Goal: Transaction & Acquisition: Book appointment/travel/reservation

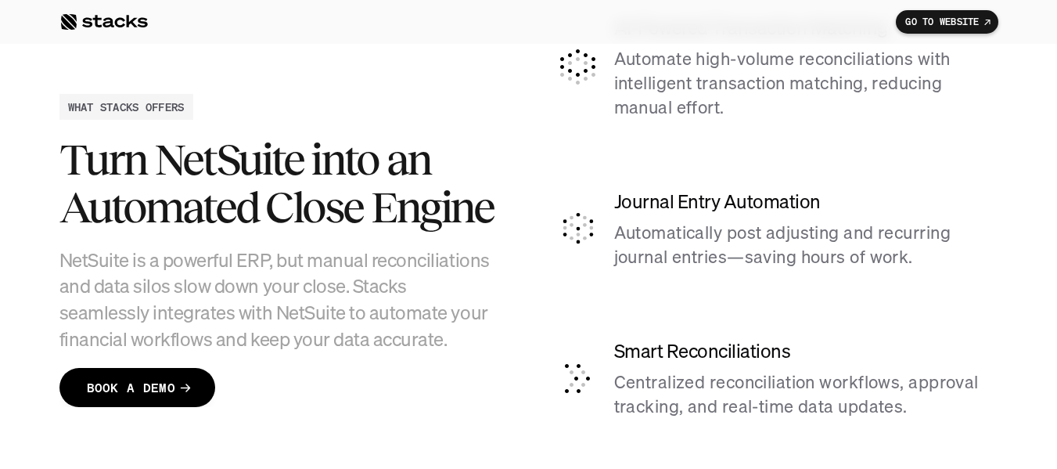
scroll to position [3832, 0]
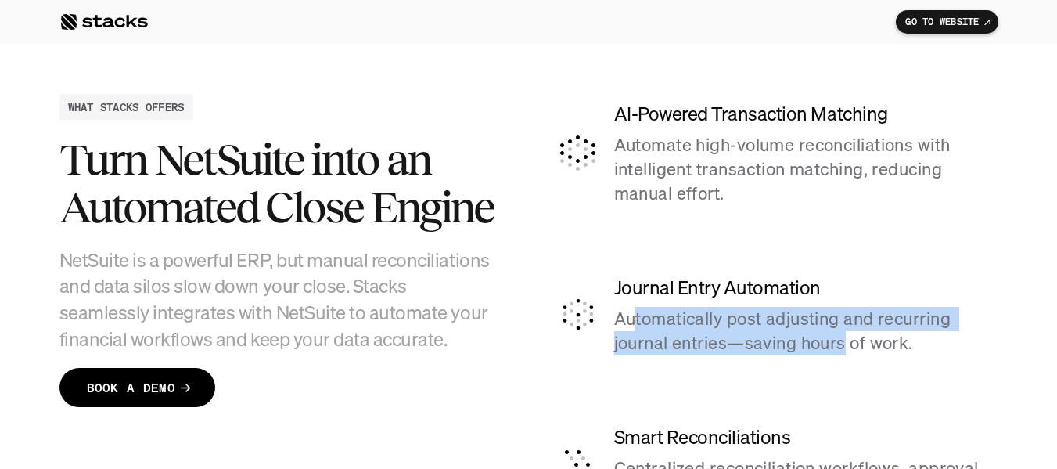
drag, startPoint x: 631, startPoint y: 317, endPoint x: 845, endPoint y: 342, distance: 215.0
click at [845, 342] on p "Automatically post adjusting and recurring journal entries—saving hours of work." at bounding box center [806, 331] width 384 height 48
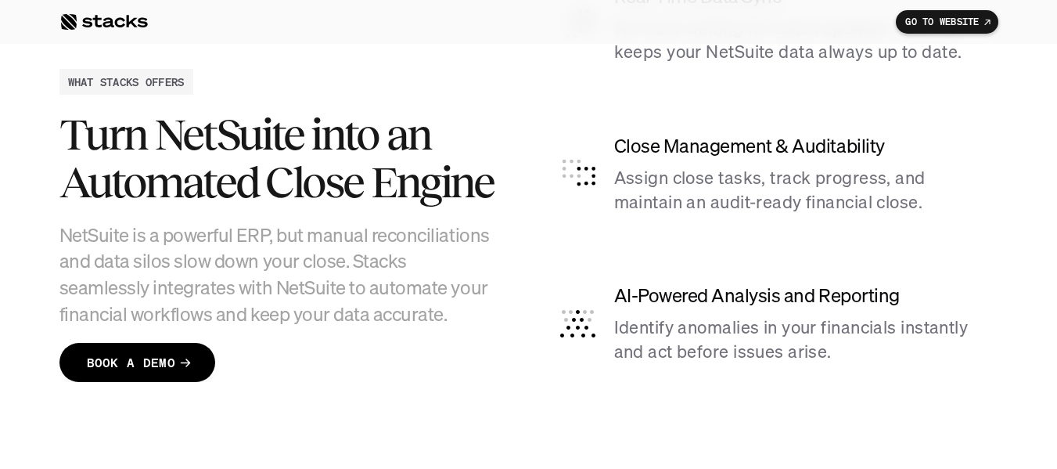
scroll to position [4380, 0]
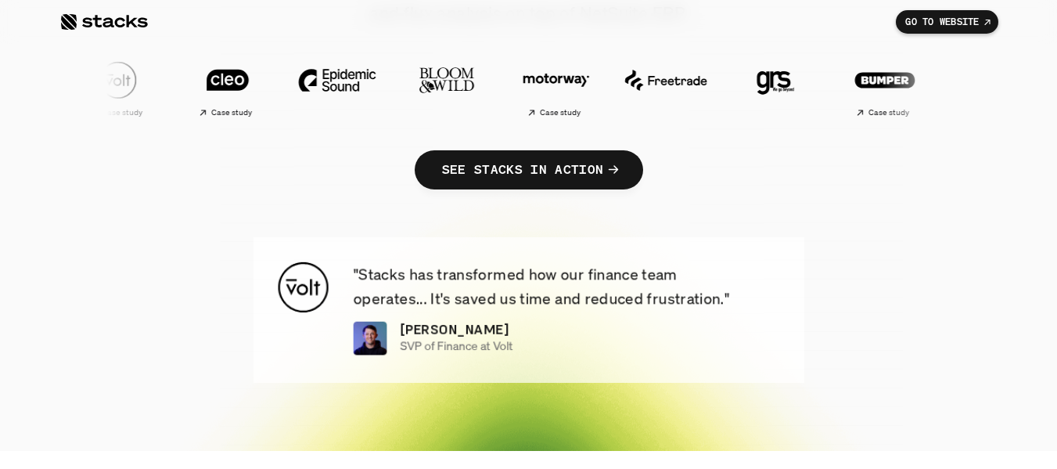
scroll to position [313, 0]
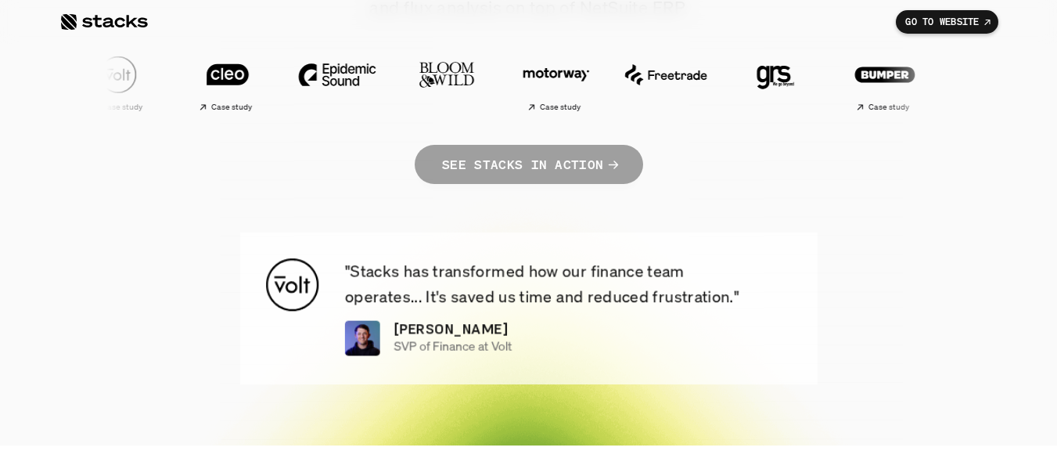
click at [494, 160] on p "SEE STACKS IN ACTION" at bounding box center [521, 164] width 161 height 23
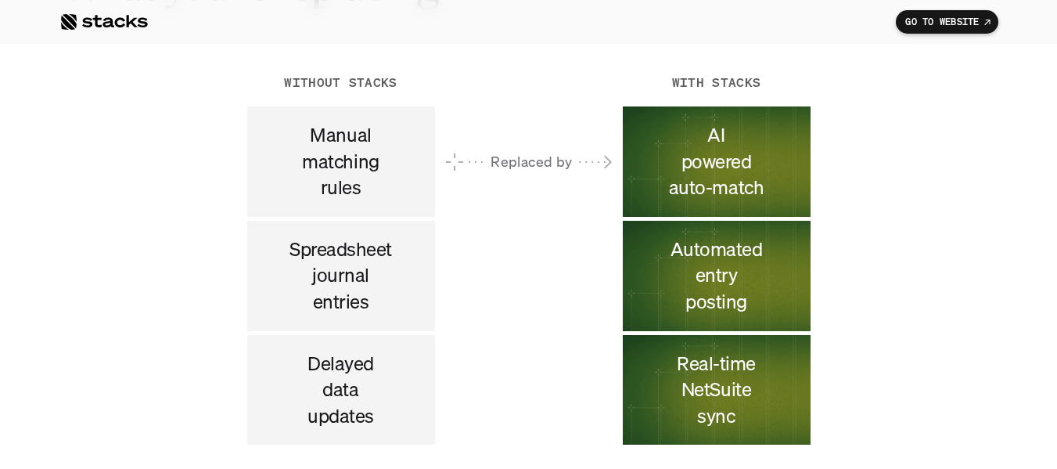
scroll to position [8195, 0]
